Goal: Task Accomplishment & Management: Manage account settings

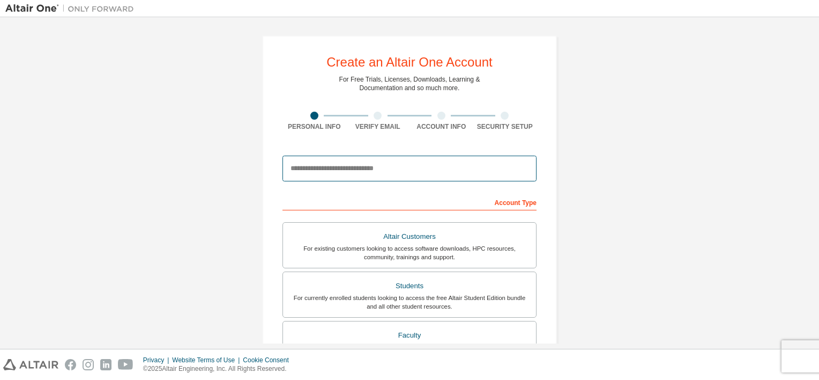
click at [398, 173] on input "email" at bounding box center [410, 169] width 254 height 26
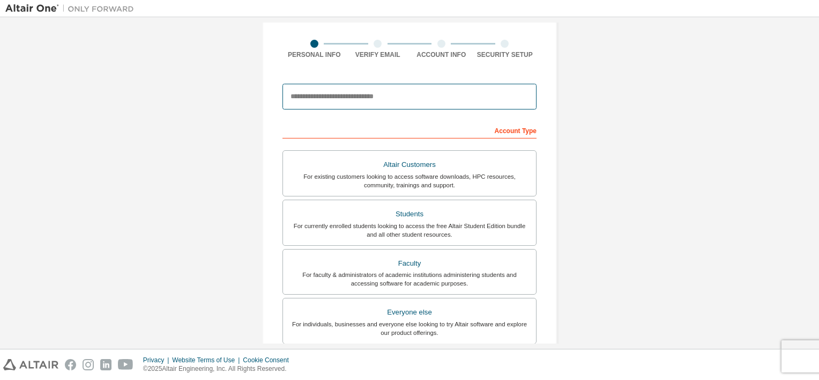
scroll to position [54, 0]
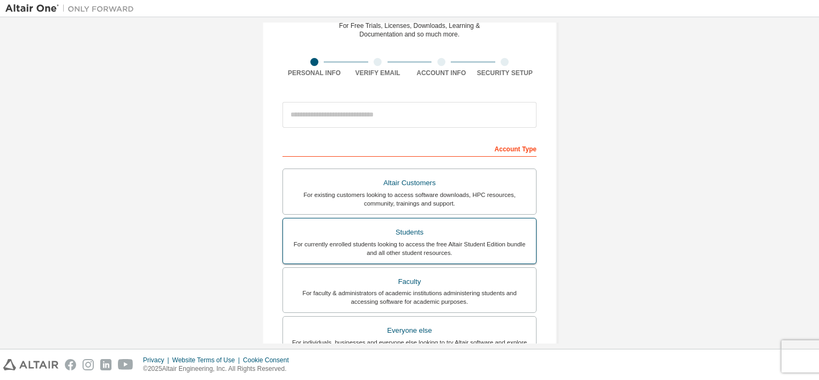
click at [446, 234] on div "Students" at bounding box center [410, 232] width 240 height 15
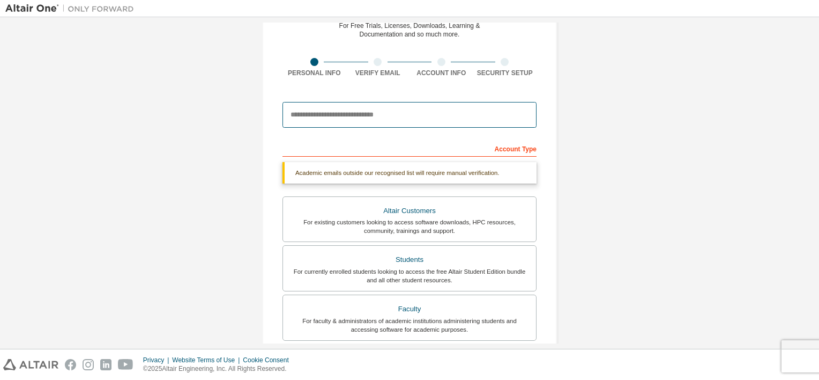
click at [399, 122] on input "email" at bounding box center [410, 115] width 254 height 26
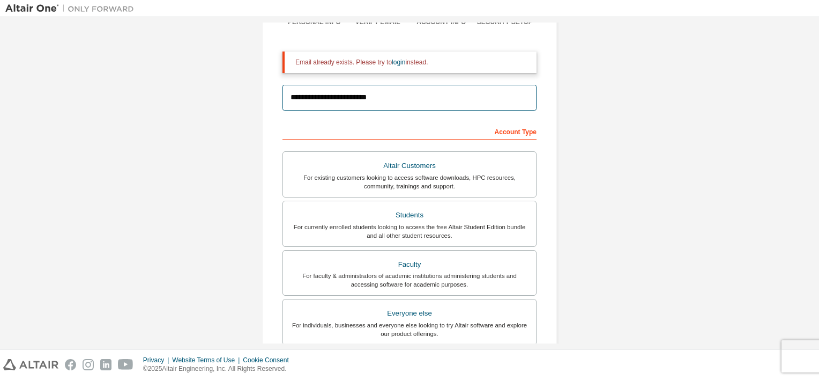
scroll to position [0, 0]
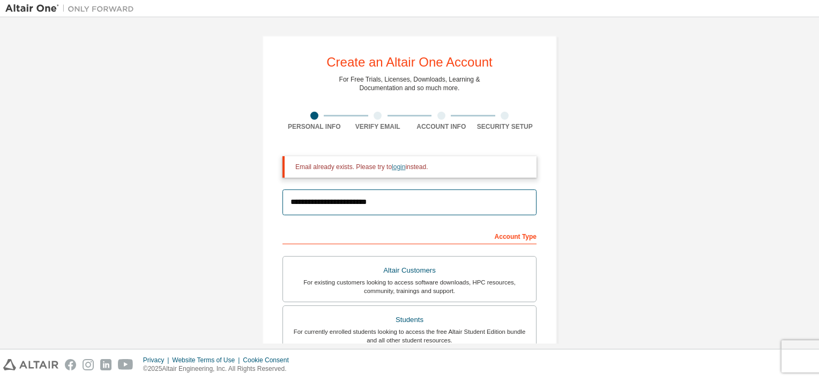
type input "**********"
click at [392, 166] on link "login" at bounding box center [398, 167] width 13 height 8
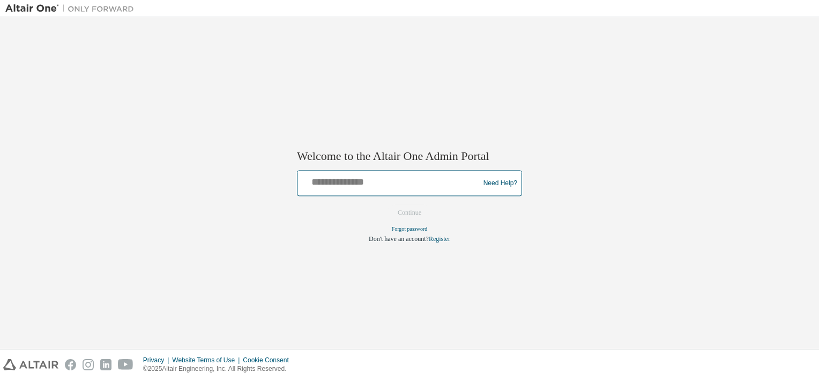
click at [372, 175] on input "text" at bounding box center [390, 181] width 176 height 16
type input "**********"
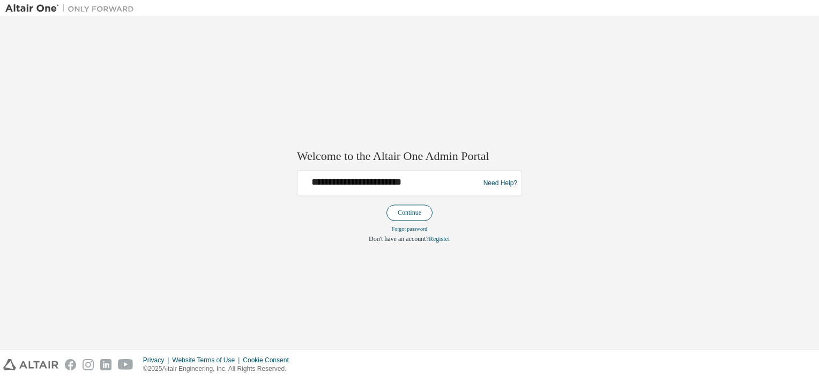
click at [426, 209] on button "Continue" at bounding box center [410, 213] width 46 height 16
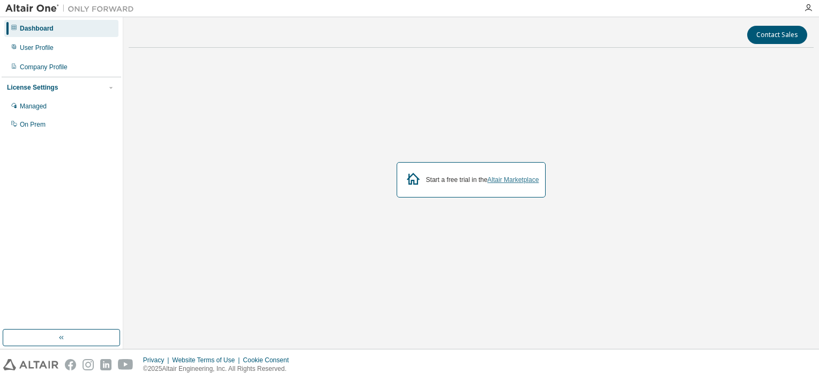
click at [509, 180] on link "Altair Marketplace" at bounding box center [512, 180] width 51 height 8
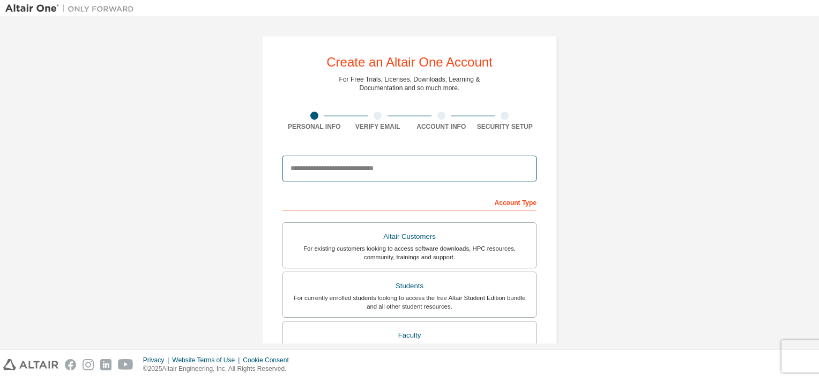
click at [394, 165] on input "email" at bounding box center [410, 169] width 254 height 26
